Goal: Information Seeking & Learning: Learn about a topic

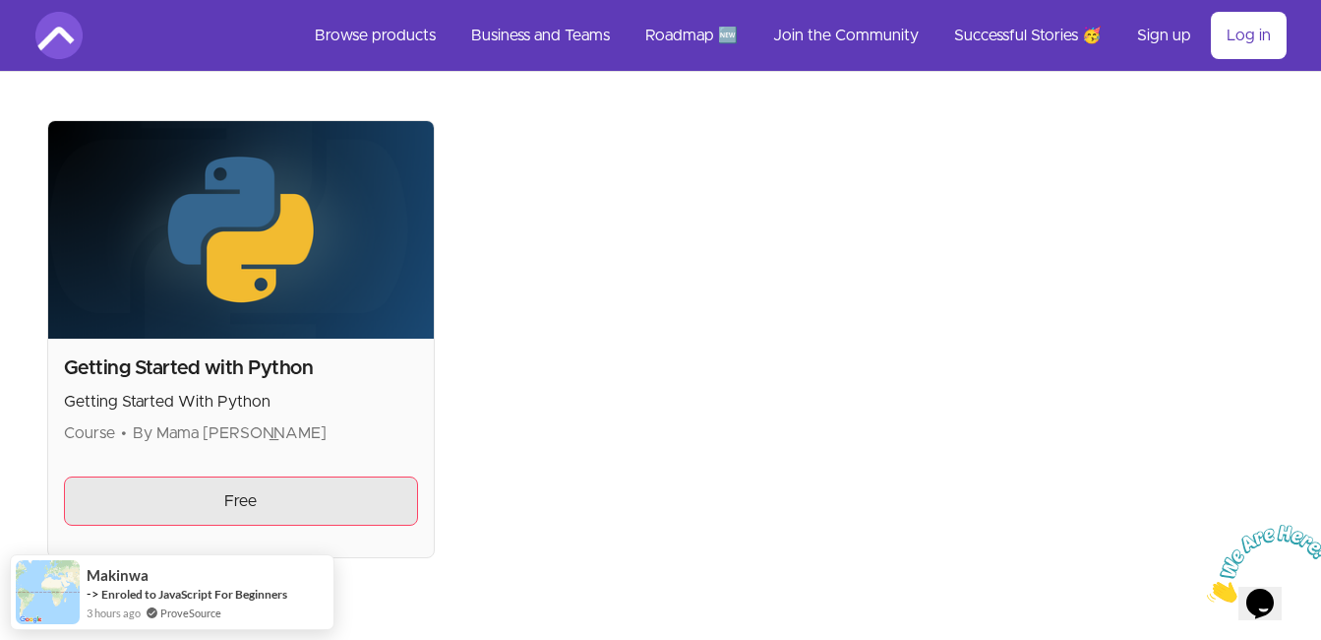
click at [281, 485] on link "Free" at bounding box center [241, 500] width 355 height 49
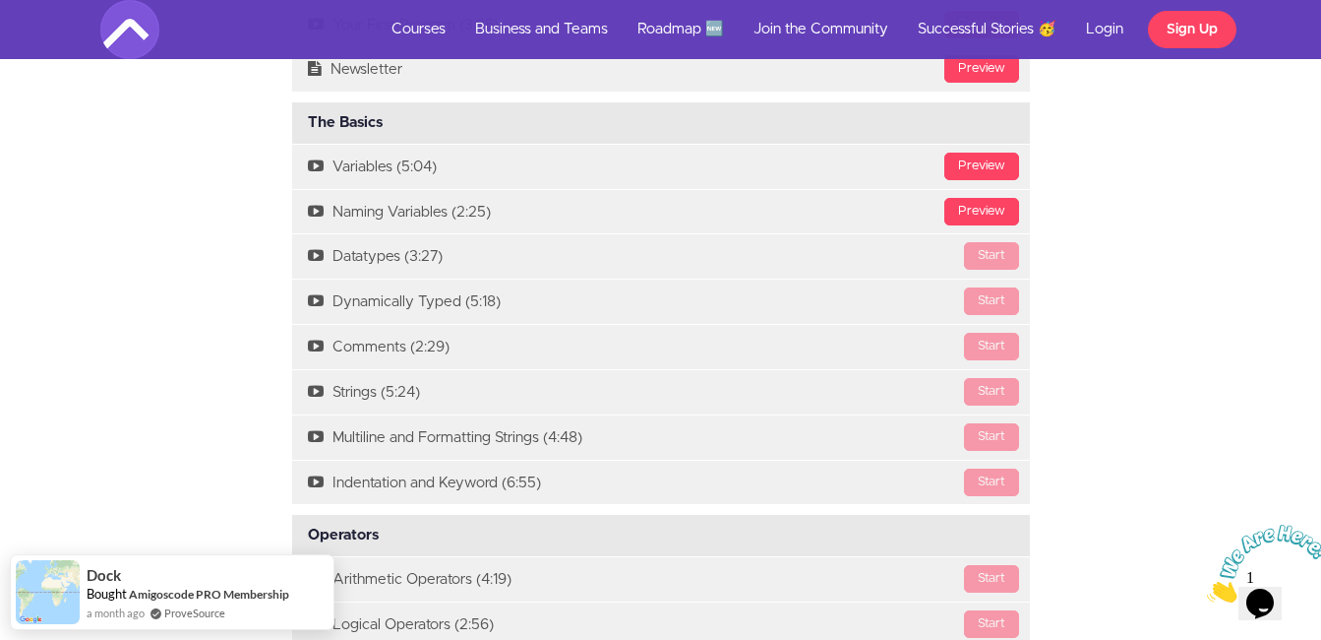
scroll to position [2062, 0]
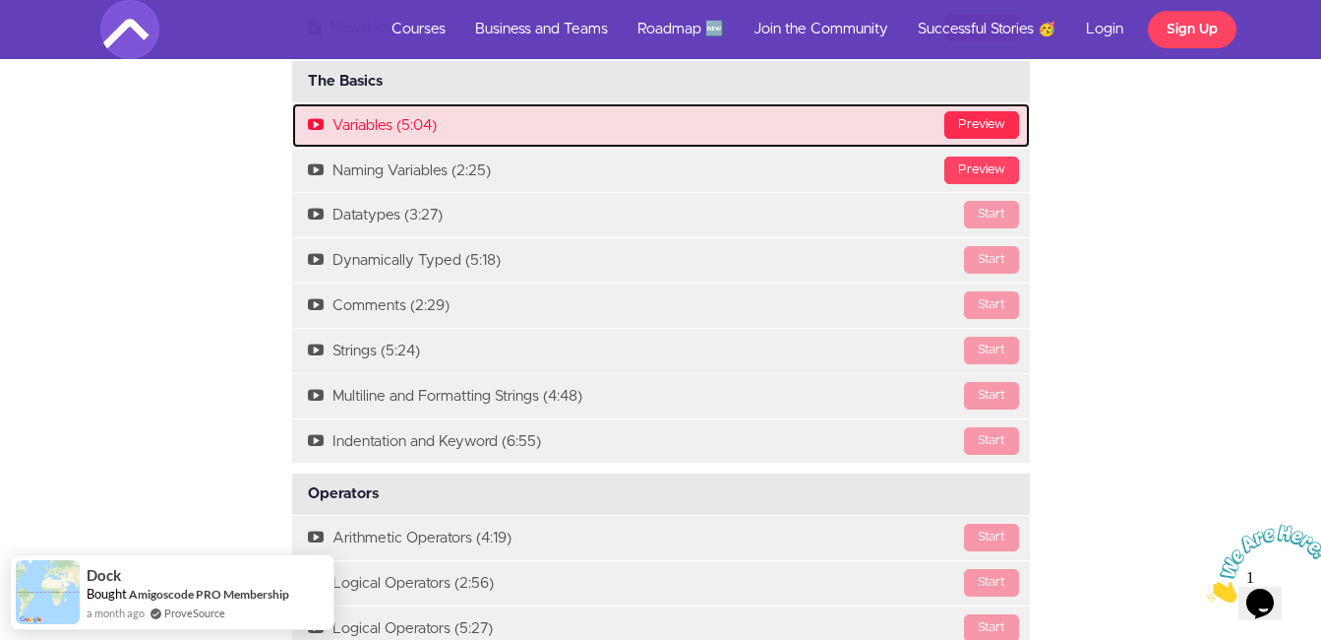
click at [982, 133] on div "Preview" at bounding box center [982, 125] width 75 height 28
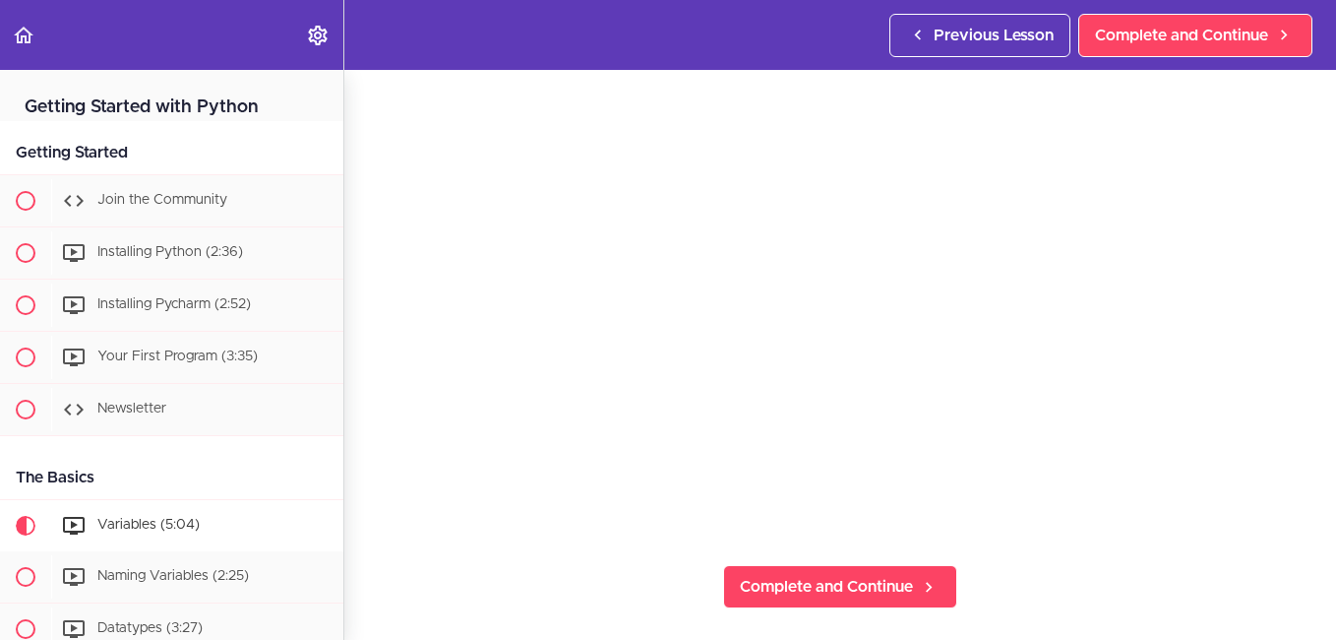
scroll to position [143, 0]
